Goal: Task Accomplishment & Management: Use online tool/utility

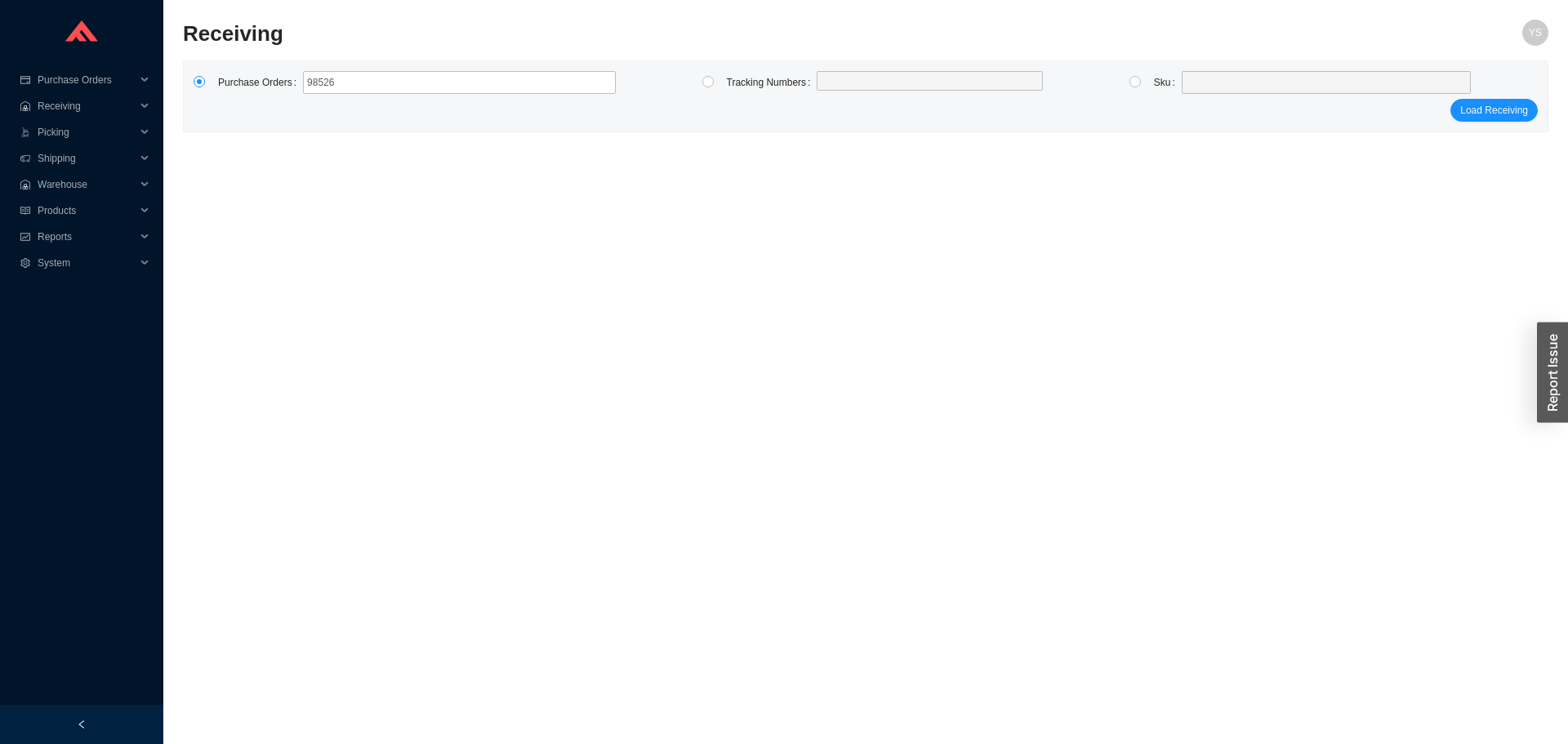
type input "985265"
type input "985421"
click button "Load Receiving" at bounding box center [1495, 109] width 88 height 22
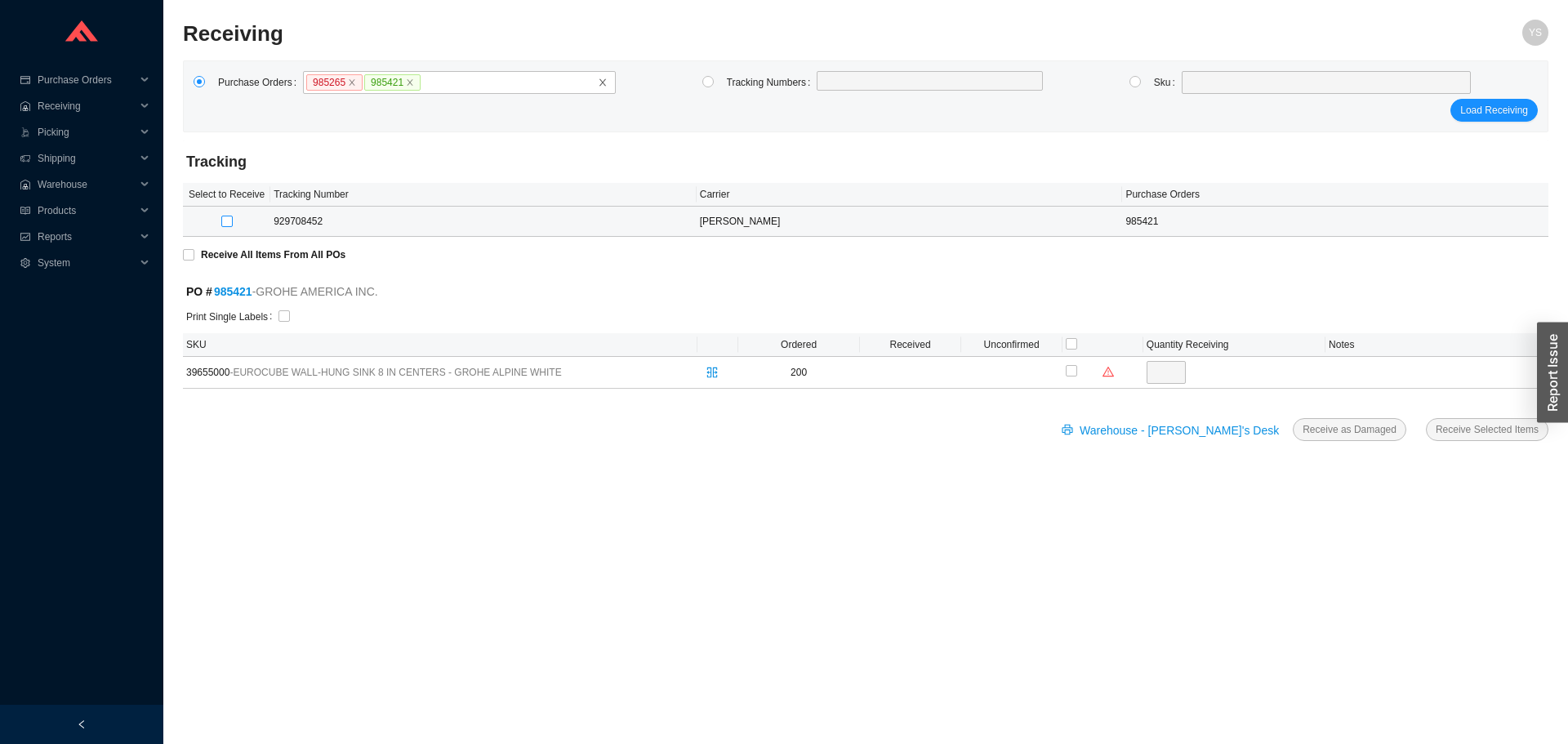
click at [227, 220] on input "checkbox" at bounding box center [227, 221] width 12 height 12
checkbox input "true"
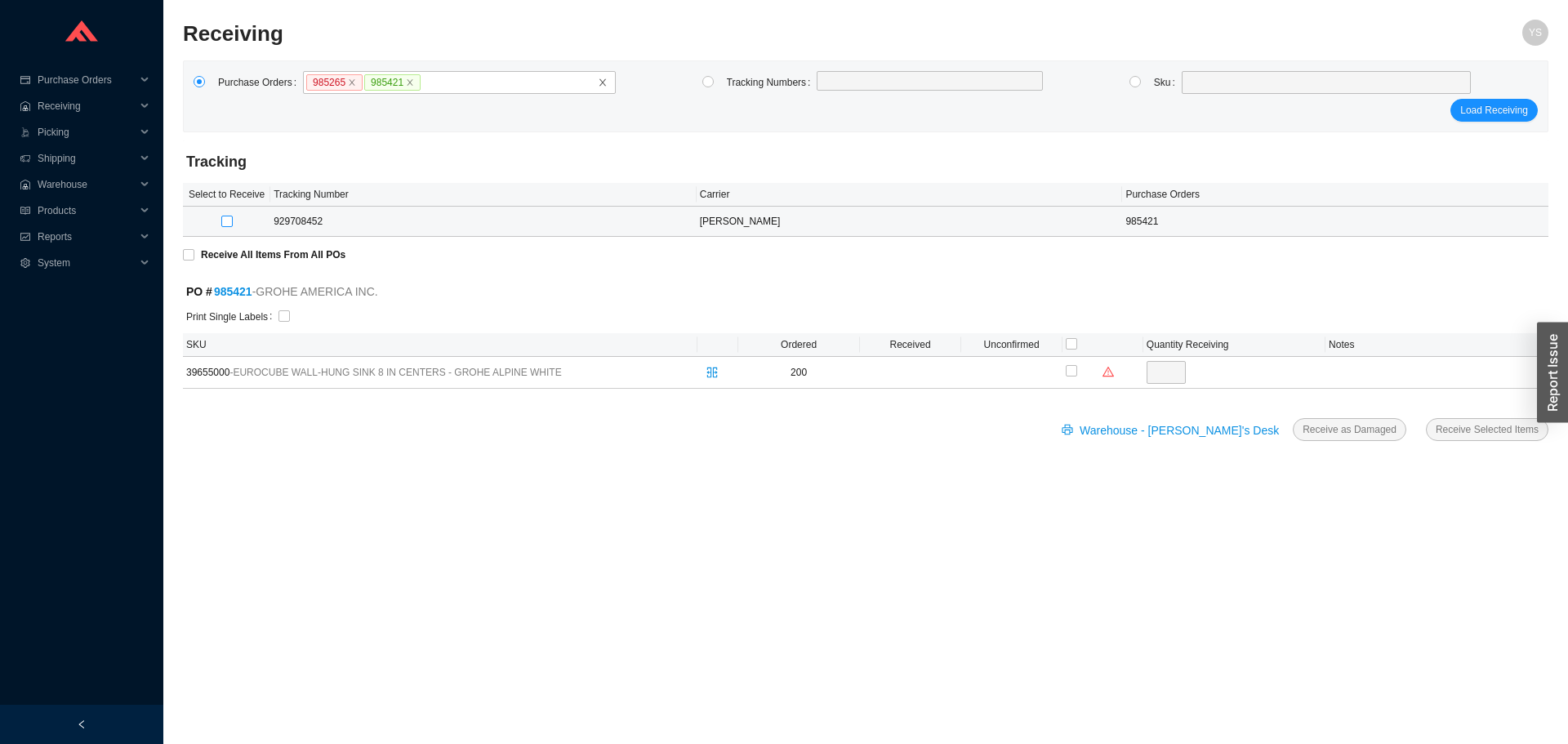
type input "69"
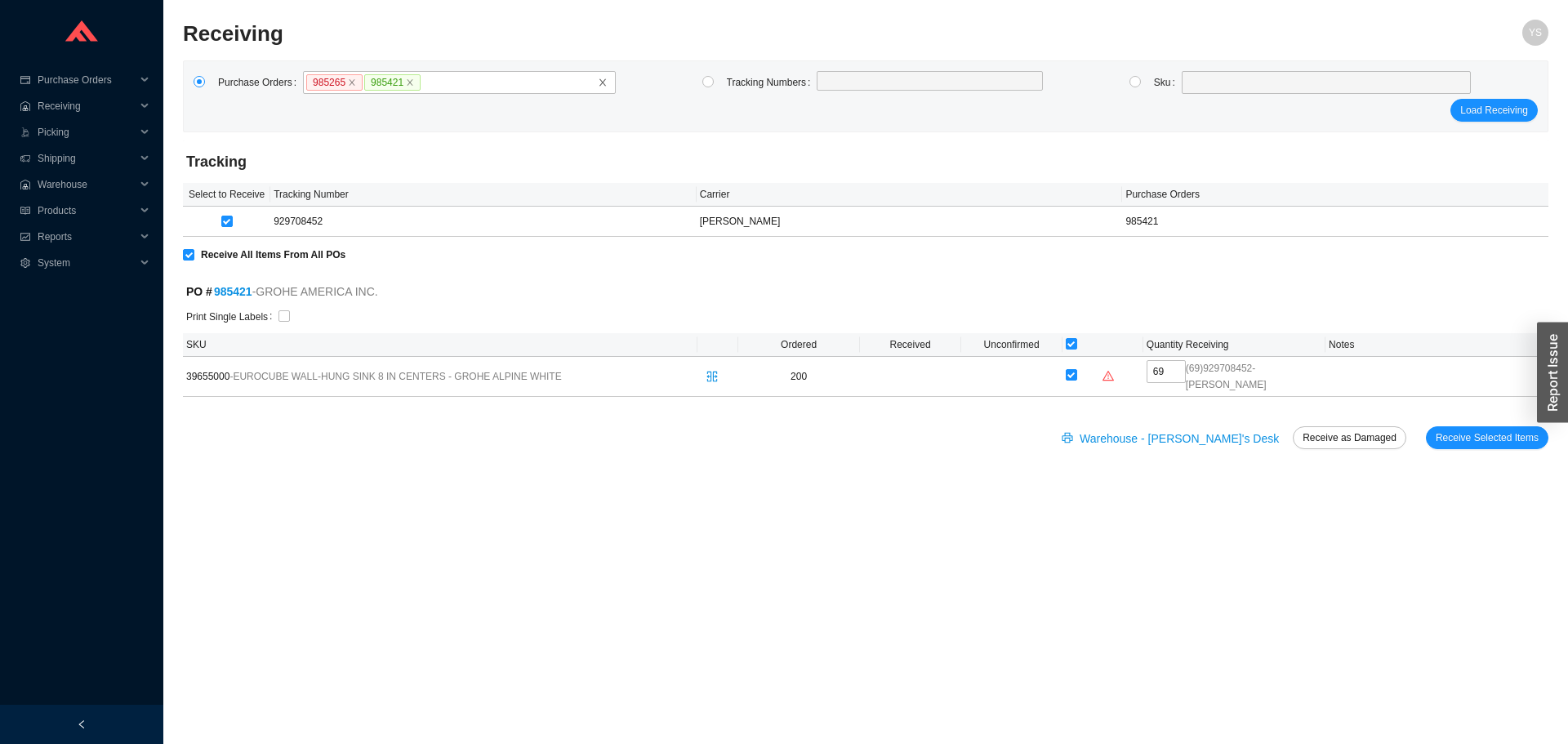
click at [289, 316] on div at bounding box center [911, 316] width 1267 height 19
click at [284, 316] on input "checkbox" at bounding box center [284, 316] width 12 height 12
checkbox input "true"
click at [1506, 442] on div "Warehouse - Yossi's Desk Receive as Damaged Receive Selected Items" at bounding box center [866, 448] width 1366 height 43
click at [1500, 429] on span "Receive Selected Items" at bounding box center [1487, 437] width 102 height 17
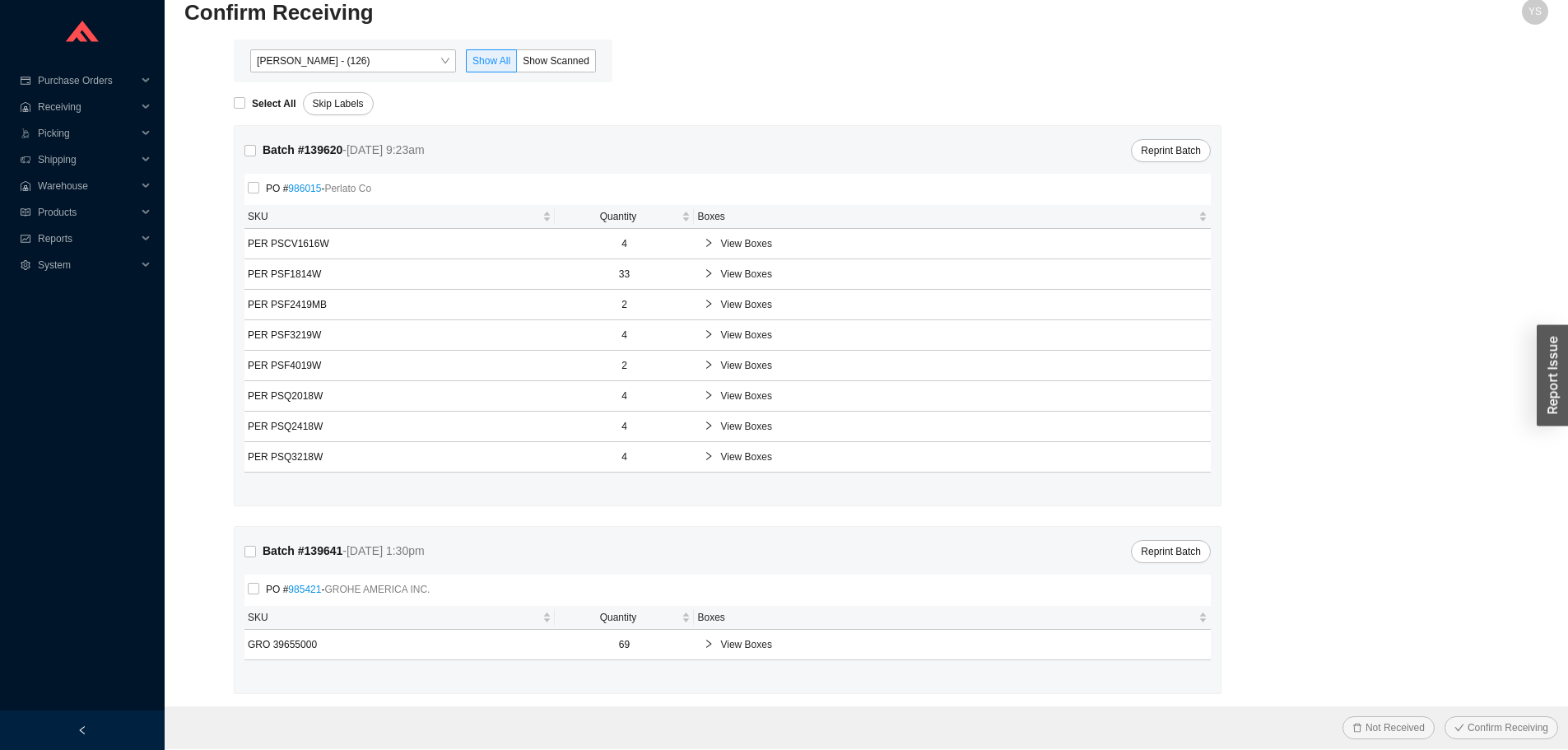
scroll to position [28, 0]
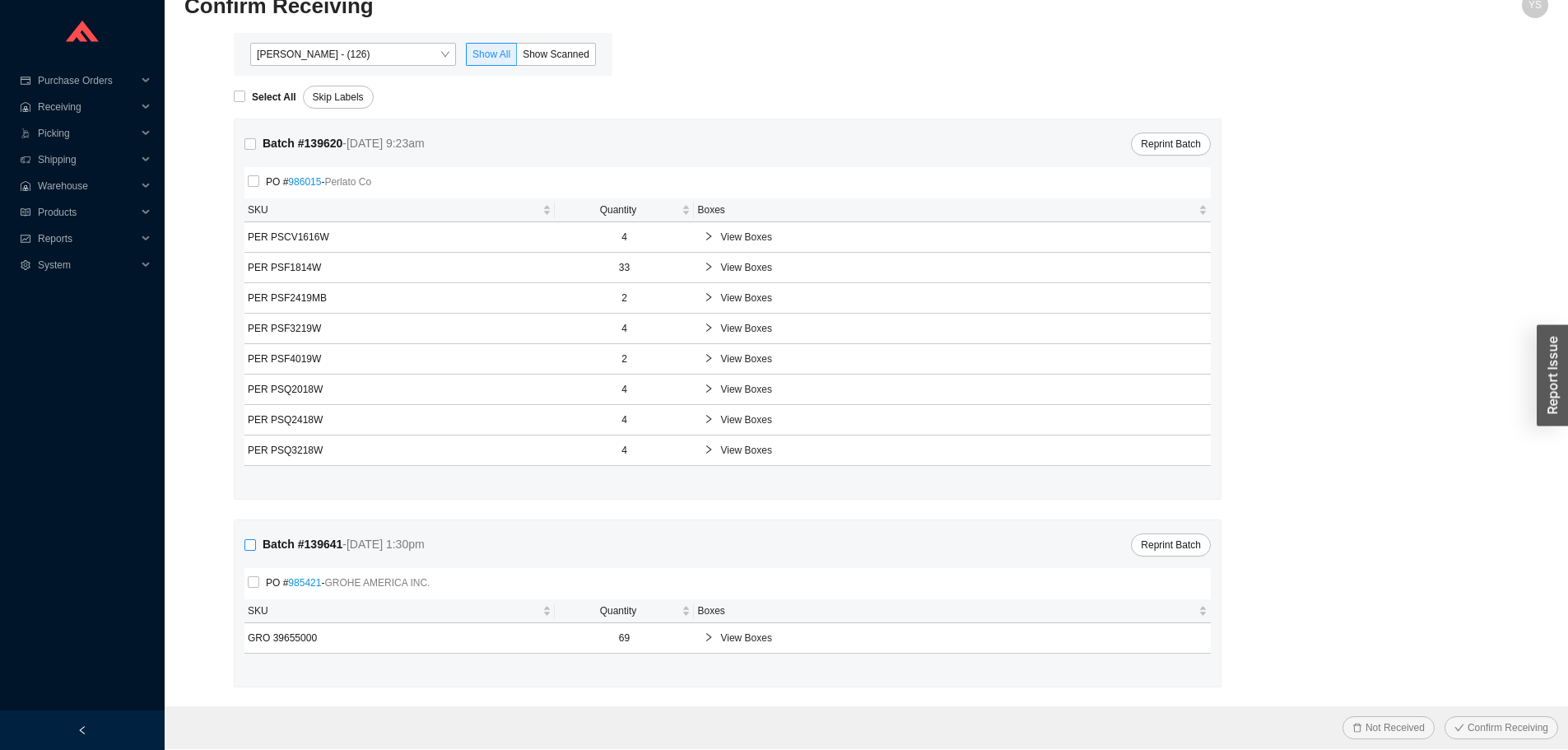
click at [253, 548] on input "Batch # 139641 - [DATE] 1:30pm" at bounding box center [251, 545] width 12 height 12
checkbox input "true"
click at [1499, 734] on span "Confirm Receiving" at bounding box center [1508, 727] width 81 height 17
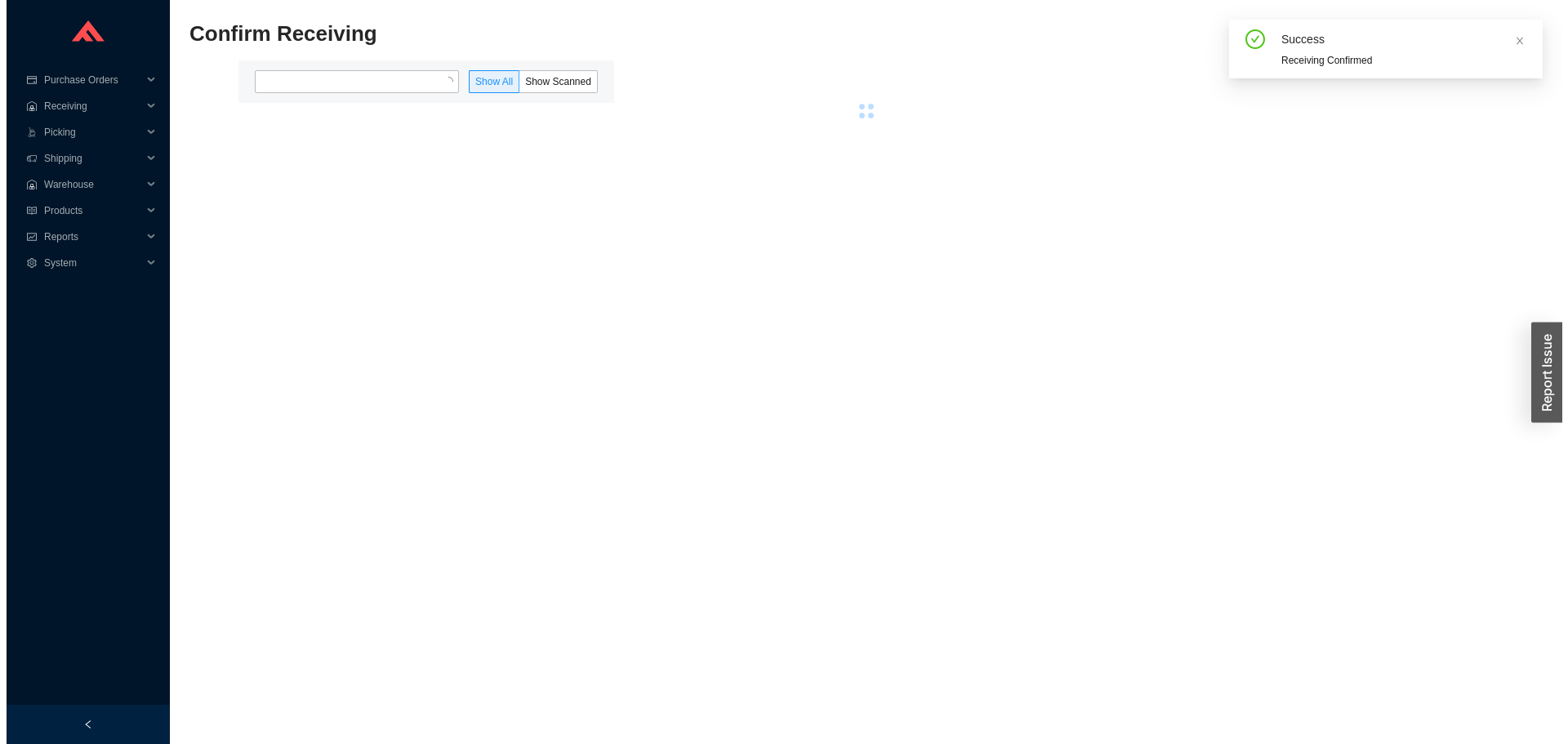
scroll to position [0, 0]
